Goal: Information Seeking & Learning: Learn about a topic

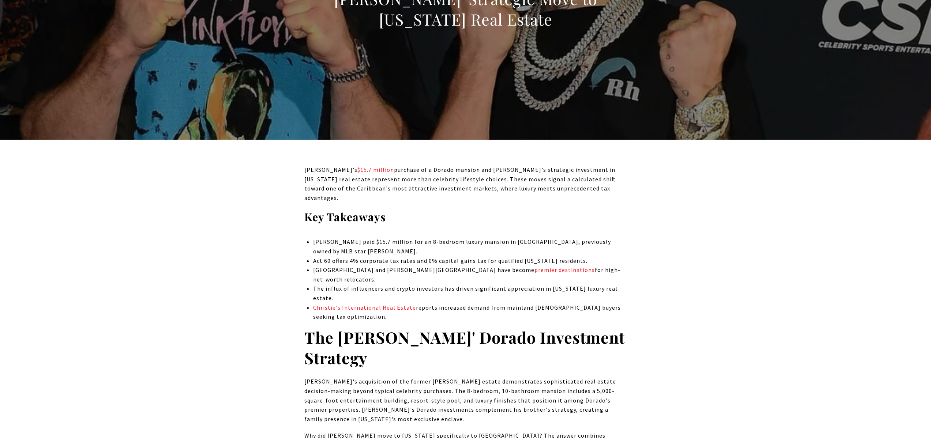
scroll to position [154, 0]
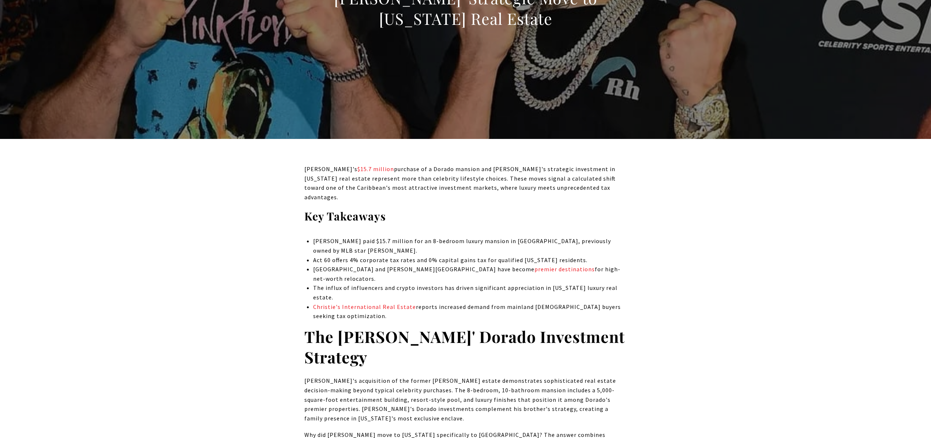
drag, startPoint x: 421, startPoint y: 241, endPoint x: 385, endPoint y: 238, distance: 36.0
click at [387, 238] on p "[PERSON_NAME] paid $15.7 million for an 8-bedroom luxury mansion in [GEOGRAPHIC…" at bounding box center [469, 246] width 313 height 19
drag, startPoint x: 385, startPoint y: 238, endPoint x: 377, endPoint y: 238, distance: 7.7
click at [379, 238] on p "[PERSON_NAME] paid $15.7 million for an 8-bedroom luxury mansion in [GEOGRAPHIC…" at bounding box center [469, 246] width 313 height 19
click at [392, 242] on p "[PERSON_NAME] paid $15.7 million for an 8-bedroom luxury mansion in [GEOGRAPHIC…" at bounding box center [469, 246] width 313 height 19
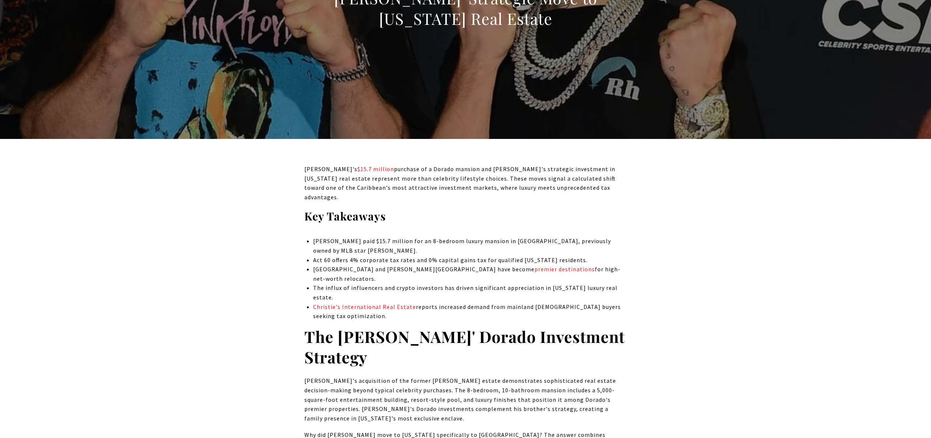
drag, startPoint x: 400, startPoint y: 244, endPoint x: 426, endPoint y: 250, distance: 27.1
click at [400, 244] on p "[PERSON_NAME] paid $15.7 million for an 8-bedroom luxury mansion in [GEOGRAPHIC…" at bounding box center [469, 246] width 313 height 19
drag, startPoint x: 425, startPoint y: 250, endPoint x: 389, endPoint y: 243, distance: 36.5
click at [397, 243] on ul "[PERSON_NAME] paid $15.7 million for an 8-bedroom luxury mansion in [GEOGRAPHIC…" at bounding box center [469, 279] width 313 height 84
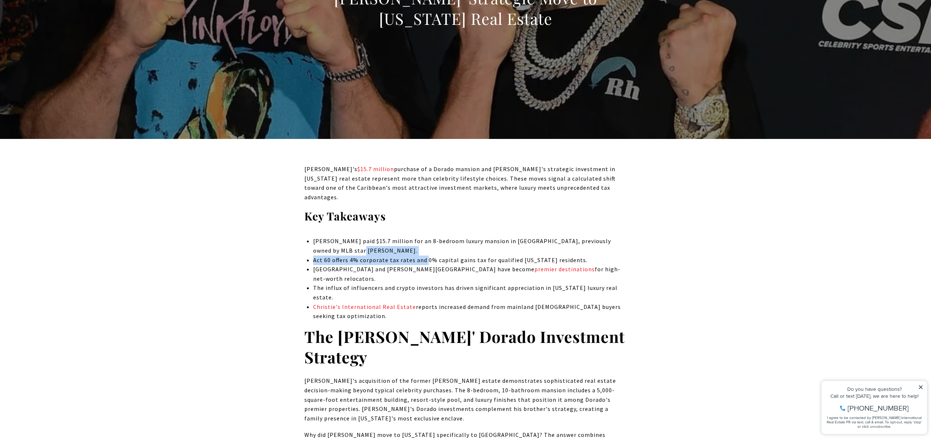
click at [389, 243] on p "[PERSON_NAME] paid $15.7 million for an 8-bedroom luxury mansion in [GEOGRAPHIC…" at bounding box center [469, 246] width 313 height 19
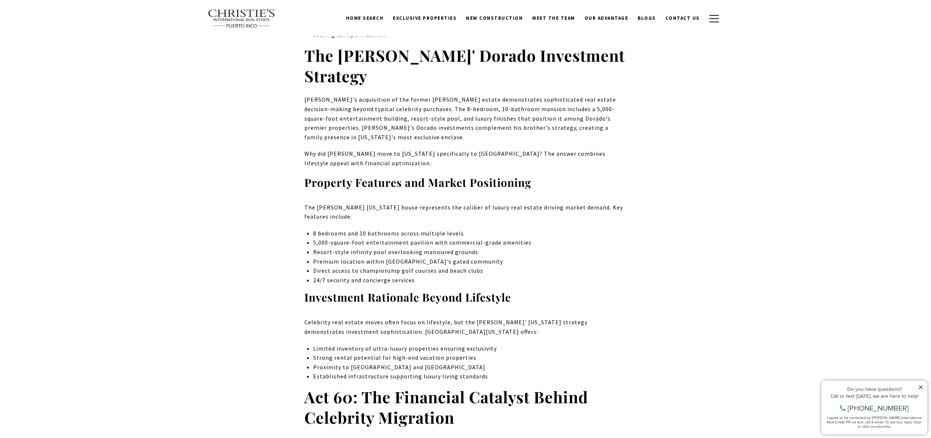
scroll to position [428, 0]
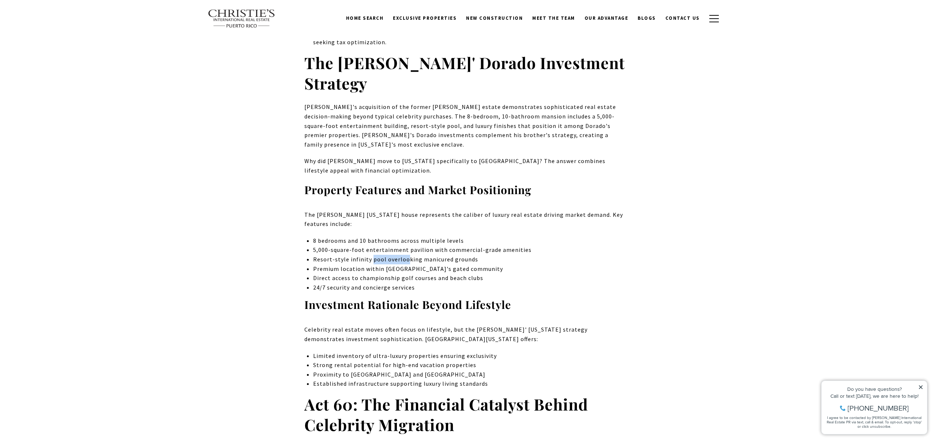
drag, startPoint x: 373, startPoint y: 238, endPoint x: 421, endPoint y: 246, distance: 48.6
click at [421, 246] on ul "8 bedrooms and 10 bathrooms across multiple levels 5,000-square-foot entertainm…" at bounding box center [469, 264] width 313 height 56
click at [421, 264] on p "Premium location within [GEOGRAPHIC_DATA]'s gated community" at bounding box center [469, 269] width 313 height 10
drag, startPoint x: 424, startPoint y: 245, endPoint x: 389, endPoint y: 240, distance: 35.1
click at [390, 240] on ul "8 bedrooms and 10 bathrooms across multiple levels 5,000-square-foot entertainm…" at bounding box center [469, 264] width 313 height 56
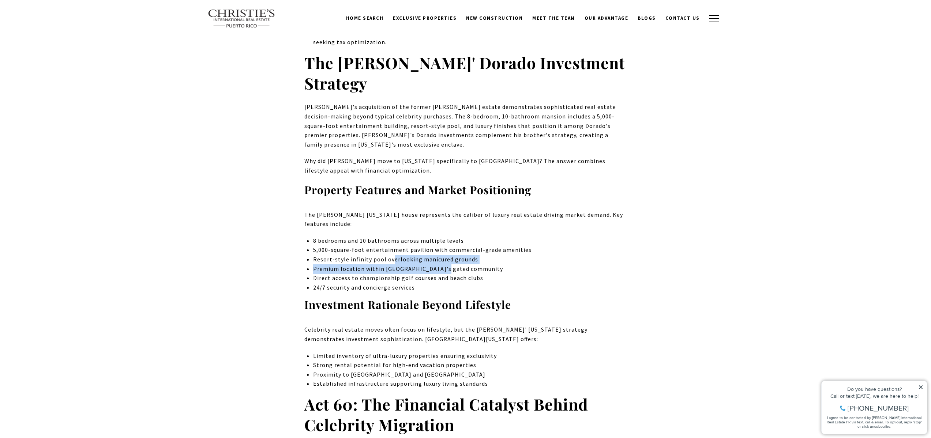
click at [388, 255] on p "Resort-style infinity pool overlooking manicured grounds" at bounding box center [469, 260] width 313 height 10
click at [387, 255] on p "Resort-style infinity pool overlooking manicured grounds" at bounding box center [469, 260] width 313 height 10
click at [517, 264] on p "Premium location within [GEOGRAPHIC_DATA]'s gated community" at bounding box center [469, 269] width 313 height 10
drag, startPoint x: 455, startPoint y: 342, endPoint x: 416, endPoint y: 346, distance: 39.4
click at [417, 361] on p "Strong rental potential for high-end vacation properties" at bounding box center [469, 366] width 313 height 10
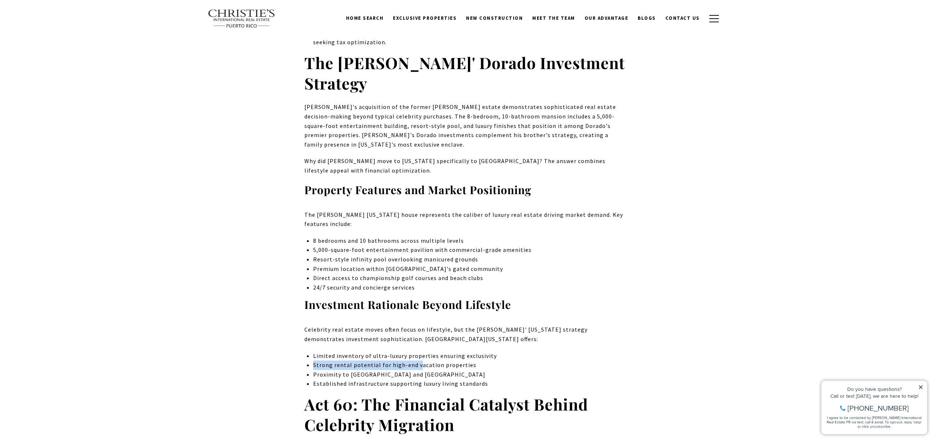
click at [416, 361] on p "Strong rental potential for high-end vacation properties" at bounding box center [469, 366] width 313 height 10
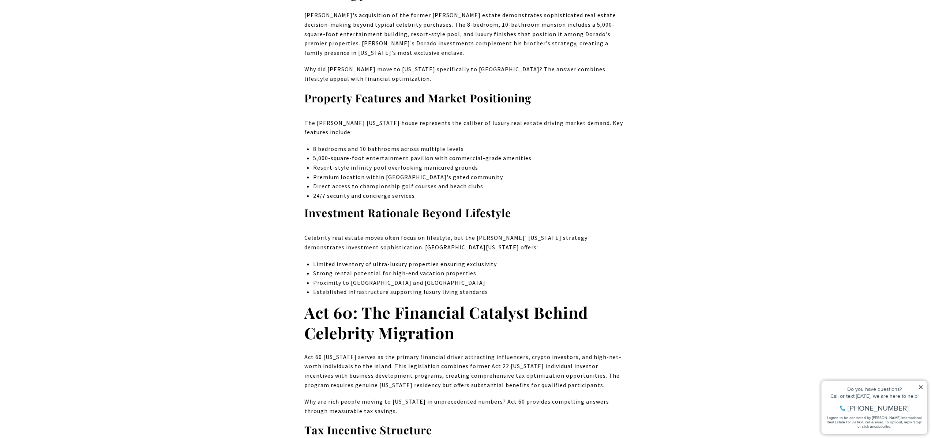
scroll to position [606, 0]
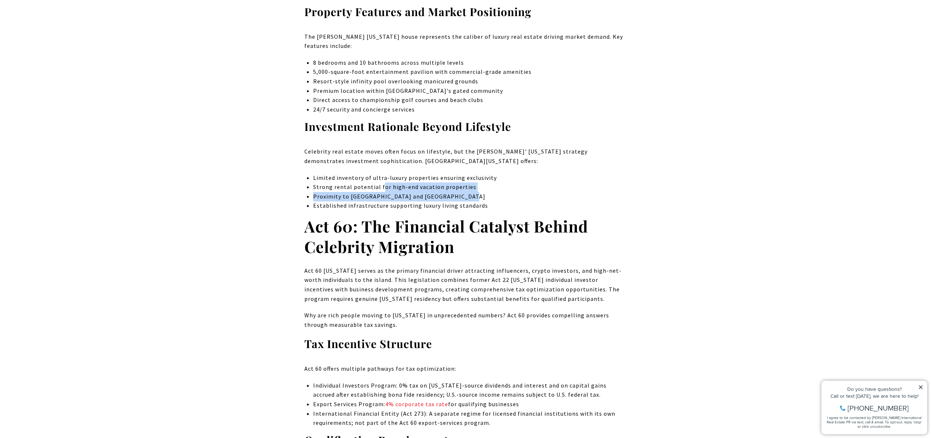
drag, startPoint x: 381, startPoint y: 168, endPoint x: 452, endPoint y: 180, distance: 72.0
click at [452, 180] on ul "Limited inventory of ultra-luxury properties ensuring exclusivity Strong rental…" at bounding box center [469, 191] width 313 height 37
click at [452, 192] on p "Proximity to [GEOGRAPHIC_DATA] and [GEOGRAPHIC_DATA]" at bounding box center [469, 197] width 313 height 10
drag, startPoint x: 452, startPoint y: 189, endPoint x: 408, endPoint y: 175, distance: 46.4
click at [408, 175] on ul "Limited inventory of ultra-luxury properties ensuring exclusivity Strong rental…" at bounding box center [469, 191] width 313 height 37
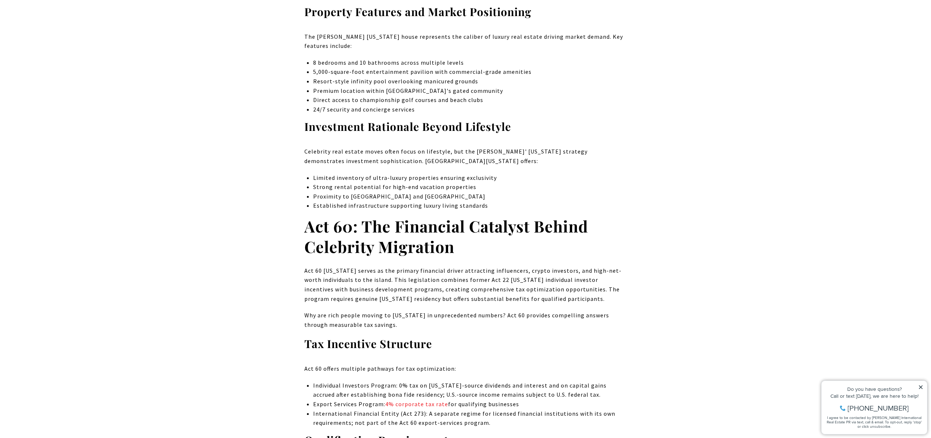
click at [408, 192] on p "Proximity to [GEOGRAPHIC_DATA] and [GEOGRAPHIC_DATA]" at bounding box center [469, 197] width 313 height 10
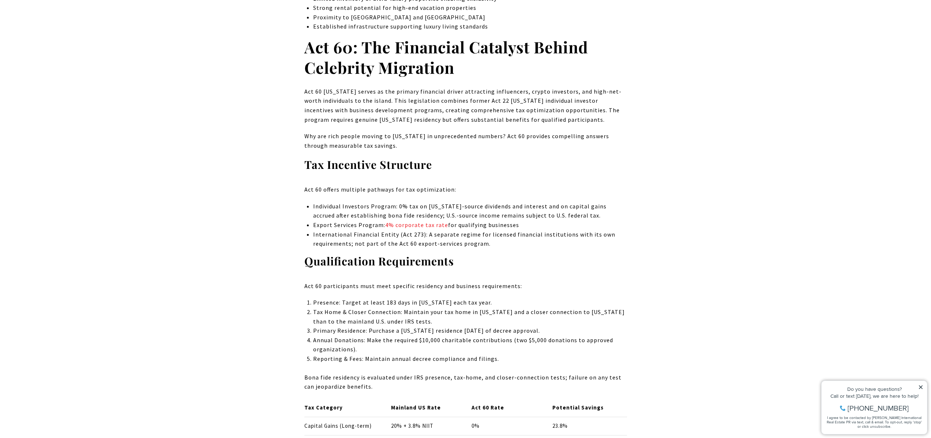
scroll to position [843, 0]
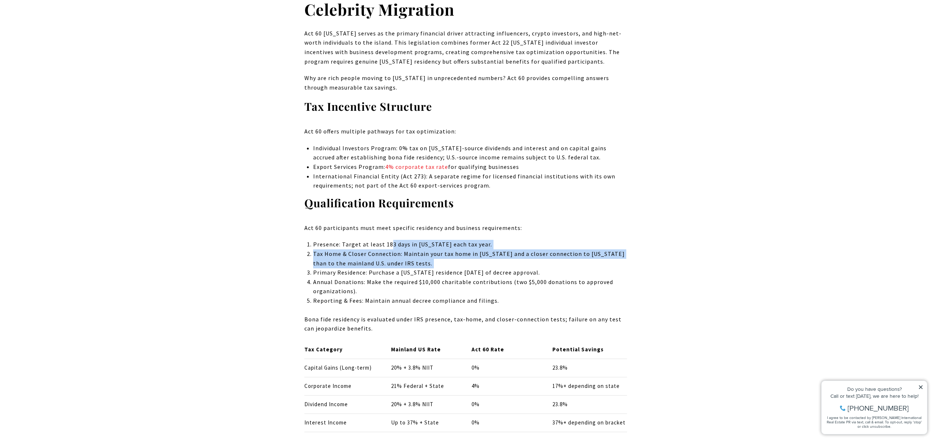
drag, startPoint x: 408, startPoint y: 249, endPoint x: 391, endPoint y: 226, distance: 29.3
click at [391, 240] on ol "Presence: Target at least 183 days in [US_STATE] each tax year. Tax Home & Clos…" at bounding box center [469, 272] width 313 height 65
click at [391, 240] on p "Presence: Target at least 183 days in [US_STATE] each tax year." at bounding box center [469, 245] width 313 height 10
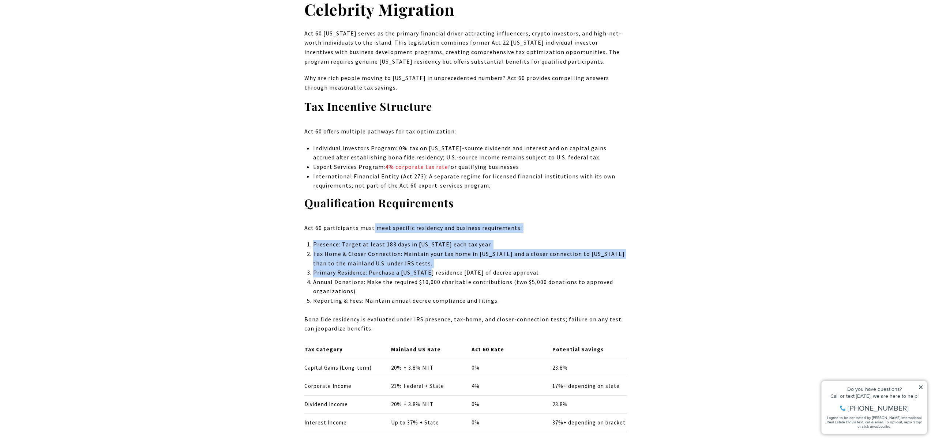
drag, startPoint x: 371, startPoint y: 211, endPoint x: 426, endPoint y: 251, distance: 68.3
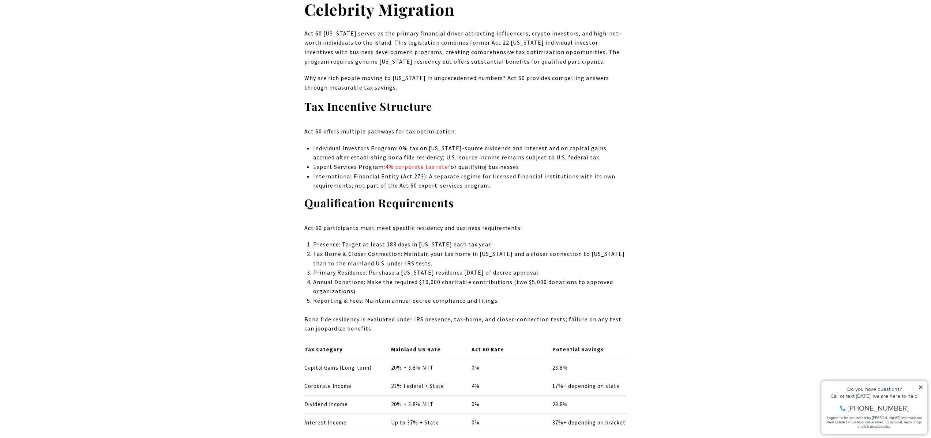
click at [442, 278] on p "Annual Donations: Make the required $10,000 charitable contributions (two $5,00…" at bounding box center [469, 287] width 313 height 19
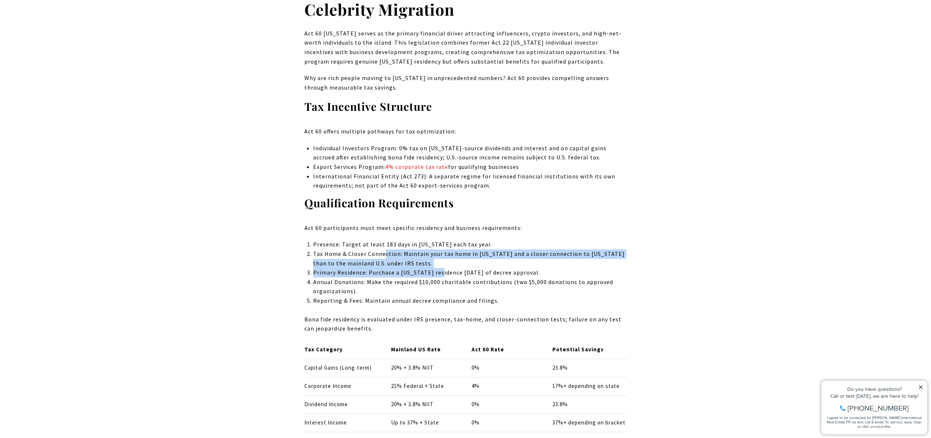
drag, startPoint x: 439, startPoint y: 258, endPoint x: 384, endPoint y: 238, distance: 58.8
click at [384, 240] on ol "Presence: Target at least 183 days in [US_STATE] each tax year. Tax Home & Clos…" at bounding box center [469, 272] width 313 height 65
click at [384, 249] on p "Tax Home & Closer Connection: Maintain your tax home in [US_STATE] and a closer…" at bounding box center [469, 258] width 313 height 19
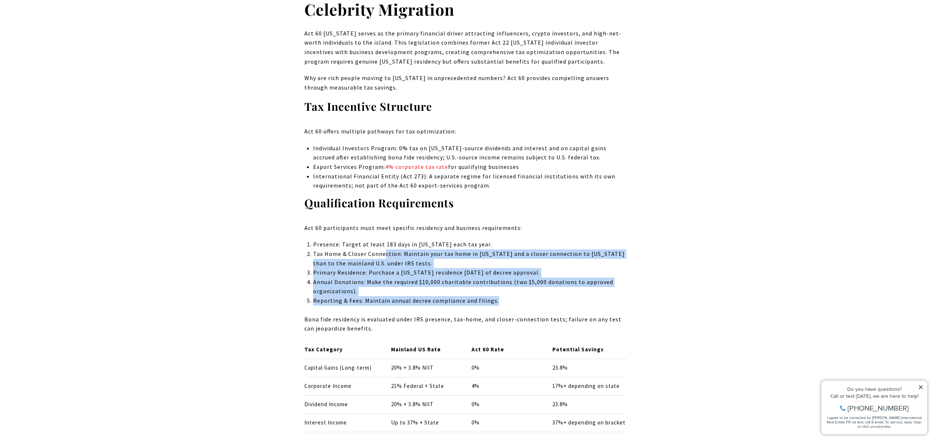
drag, startPoint x: 383, startPoint y: 236, endPoint x: 499, endPoint y: 280, distance: 124.1
click at [499, 280] on ol "Presence: Target at least 183 days in [US_STATE] each tax year. Tax Home & Clos…" at bounding box center [469, 272] width 313 height 65
click at [499, 296] on p "Reporting & Fees: Maintain annual decree compliance and filings." at bounding box center [469, 301] width 313 height 10
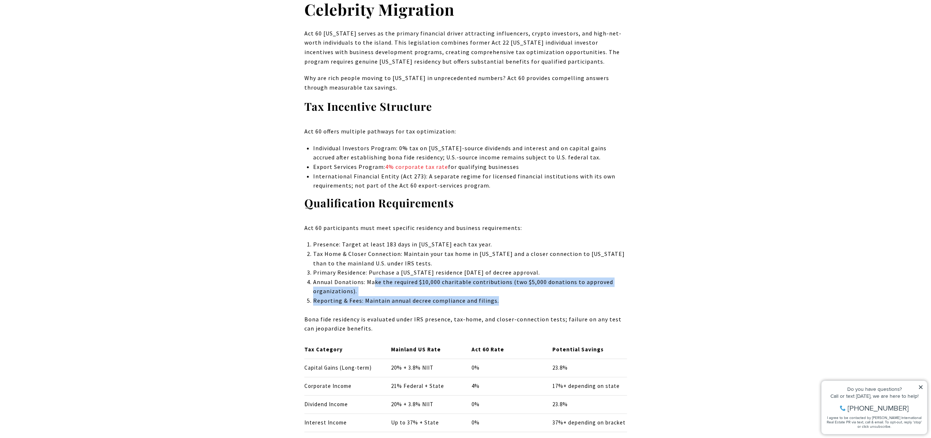
drag, startPoint x: 519, startPoint y: 283, endPoint x: 374, endPoint y: 262, distance: 146.8
click at [374, 262] on ol "Presence: Target at least 183 days in [US_STATE] each tax year. Tax Home & Clos…" at bounding box center [469, 272] width 313 height 65
click at [374, 278] on p "Annual Donations: Make the required $10,000 charitable contributions (two $5,00…" at bounding box center [469, 287] width 313 height 19
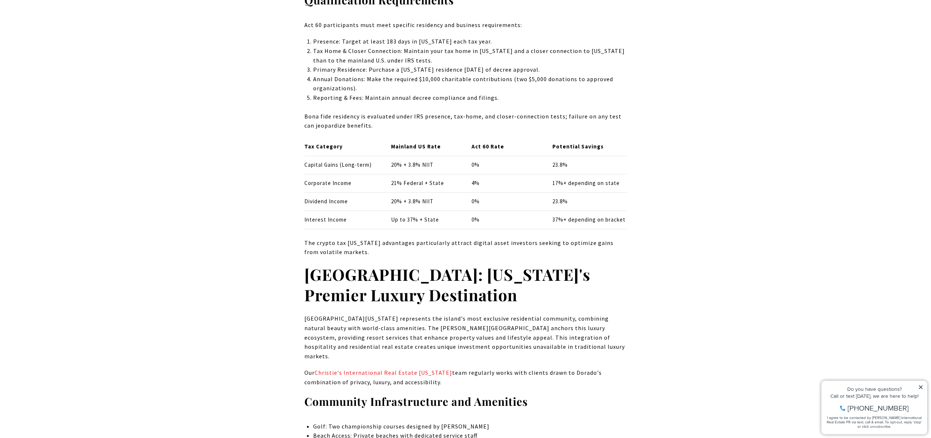
scroll to position [1053, 0]
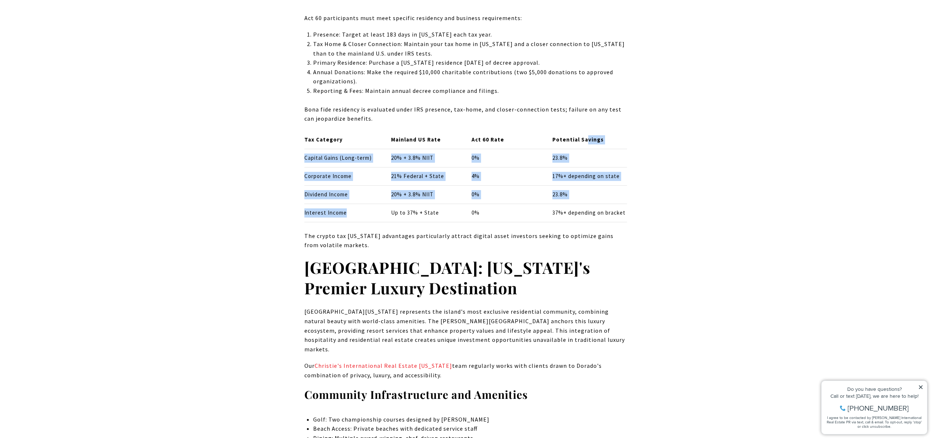
drag, startPoint x: 357, startPoint y: 200, endPoint x: 585, endPoint y: 120, distance: 242.2
click at [585, 131] on table "Tax Category Mainland US Rate Act 60 Rate Potential Savings Capital Gains (Long…" at bounding box center [465, 176] width 323 height 91
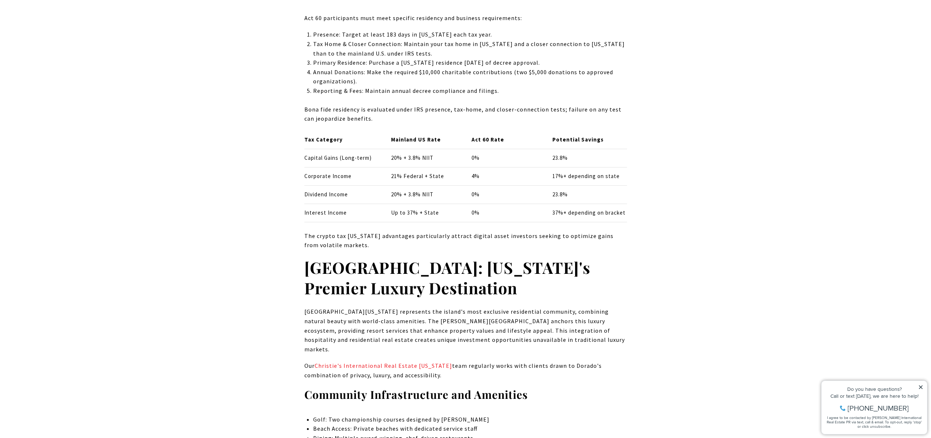
click at [485, 307] on p "[GEOGRAPHIC_DATA][US_STATE] represents the island's most exclusive residential …" at bounding box center [465, 330] width 323 height 47
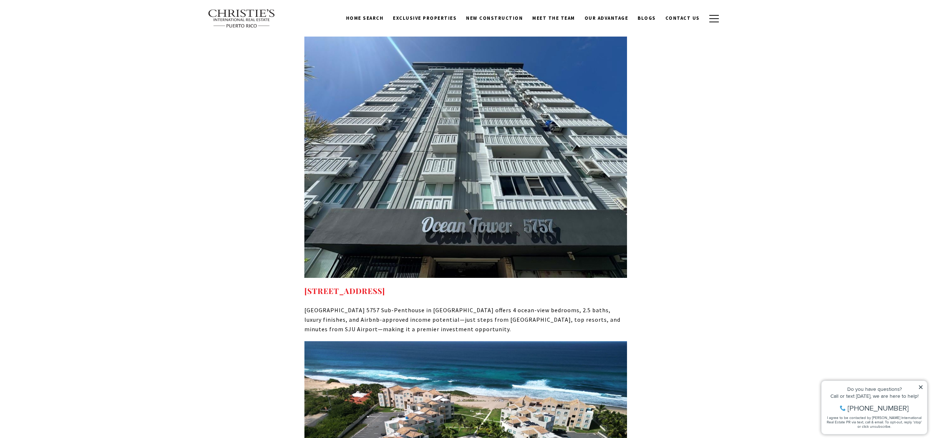
scroll to position [2468, 0]
